Goal: Task Accomplishment & Management: Manage account settings

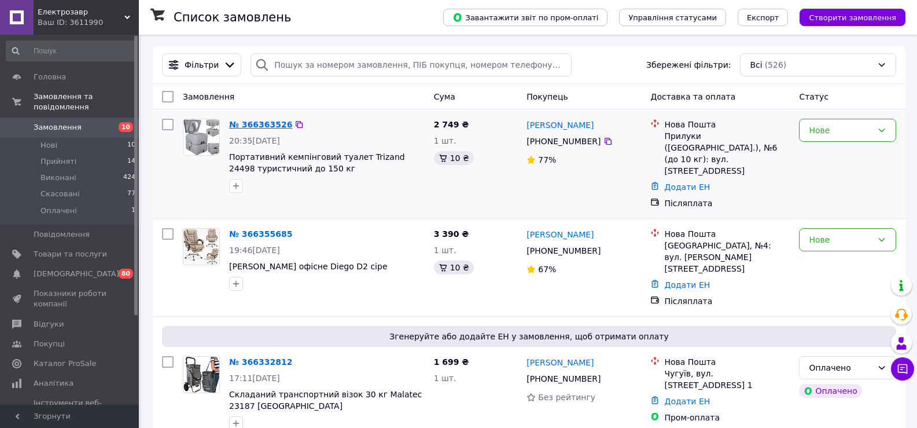
click at [267, 124] on link "№ 366363526" at bounding box center [260, 124] width 63 height 9
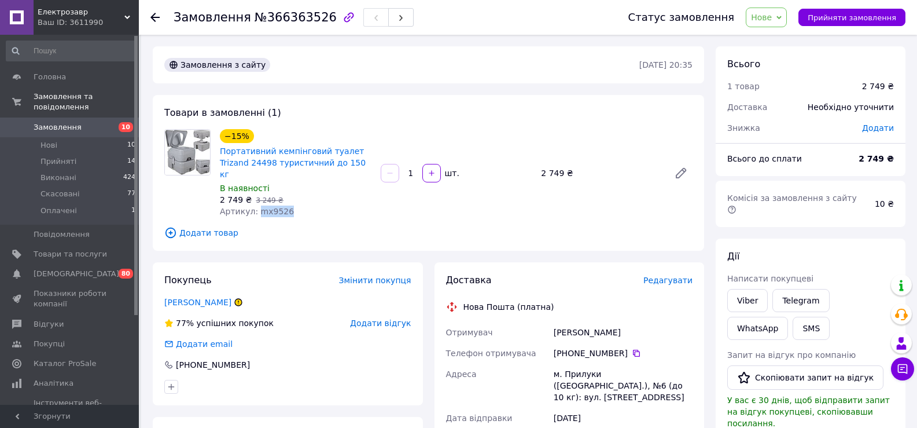
drag, startPoint x: 298, startPoint y: 203, endPoint x: 255, endPoint y: 199, distance: 43.0
click at [255, 205] on div "Артикул: mx9526" at bounding box center [296, 211] width 152 height 12
copy span "mx9526"
click at [734, 289] on link "Viber" at bounding box center [748, 300] width 41 height 23
drag, startPoint x: 288, startPoint y: 157, endPoint x: 220, endPoint y: 145, distance: 68.8
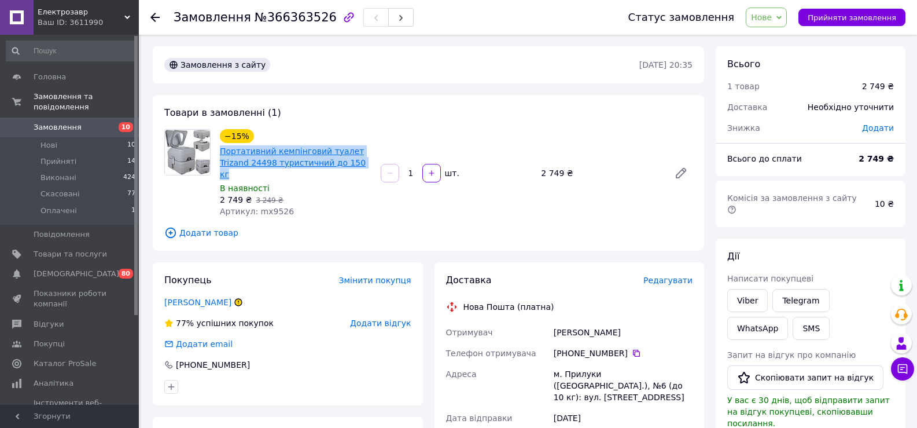
click at [220, 145] on span "Портативний кемпінговий туалет Trizand 24498 туристичний до 150 кг" at bounding box center [296, 162] width 152 height 35
copy link "Портативний кемпінговий туалет Trizand 24498 туристичний до 150 кг"
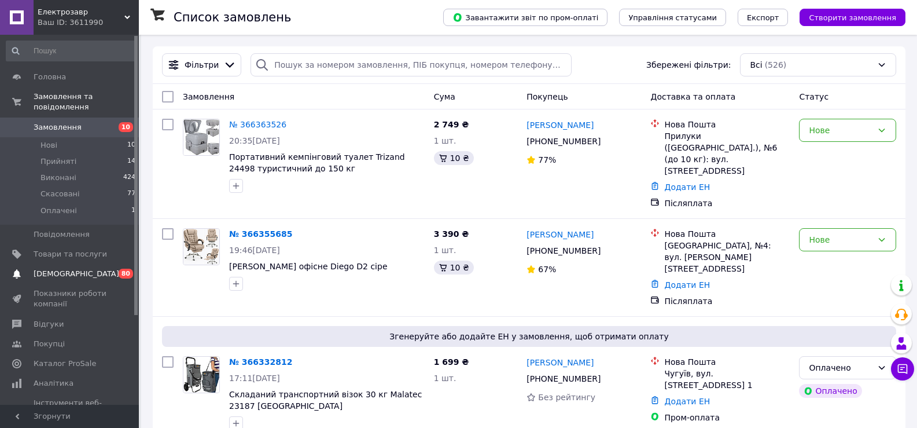
click at [95, 270] on link "Сповіщення 0 80" at bounding box center [71, 274] width 142 height 20
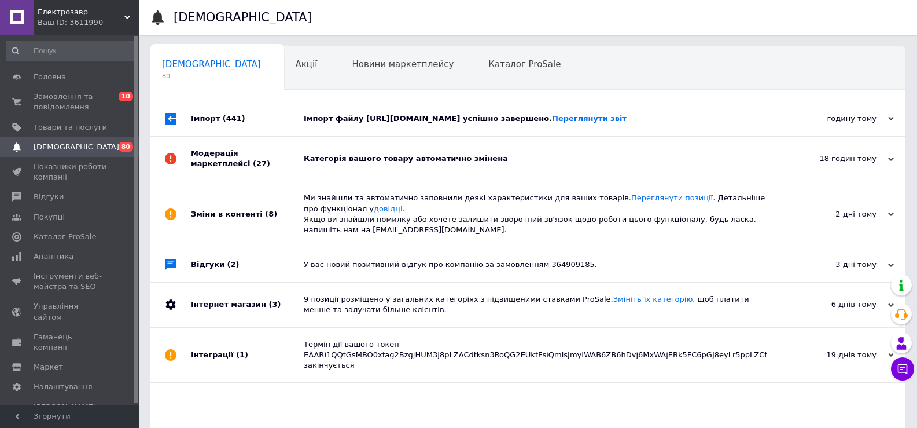
click at [466, 163] on div "Категорія вашого товару автоматично змінена" at bounding box center [541, 158] width 475 height 10
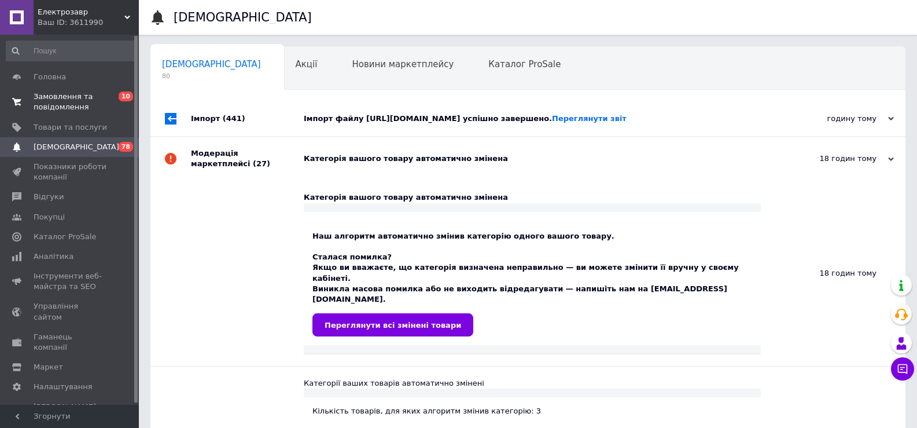
click at [73, 108] on span "Замовлення та повідомлення" at bounding box center [71, 101] width 74 height 21
